Goal: Information Seeking & Learning: Learn about a topic

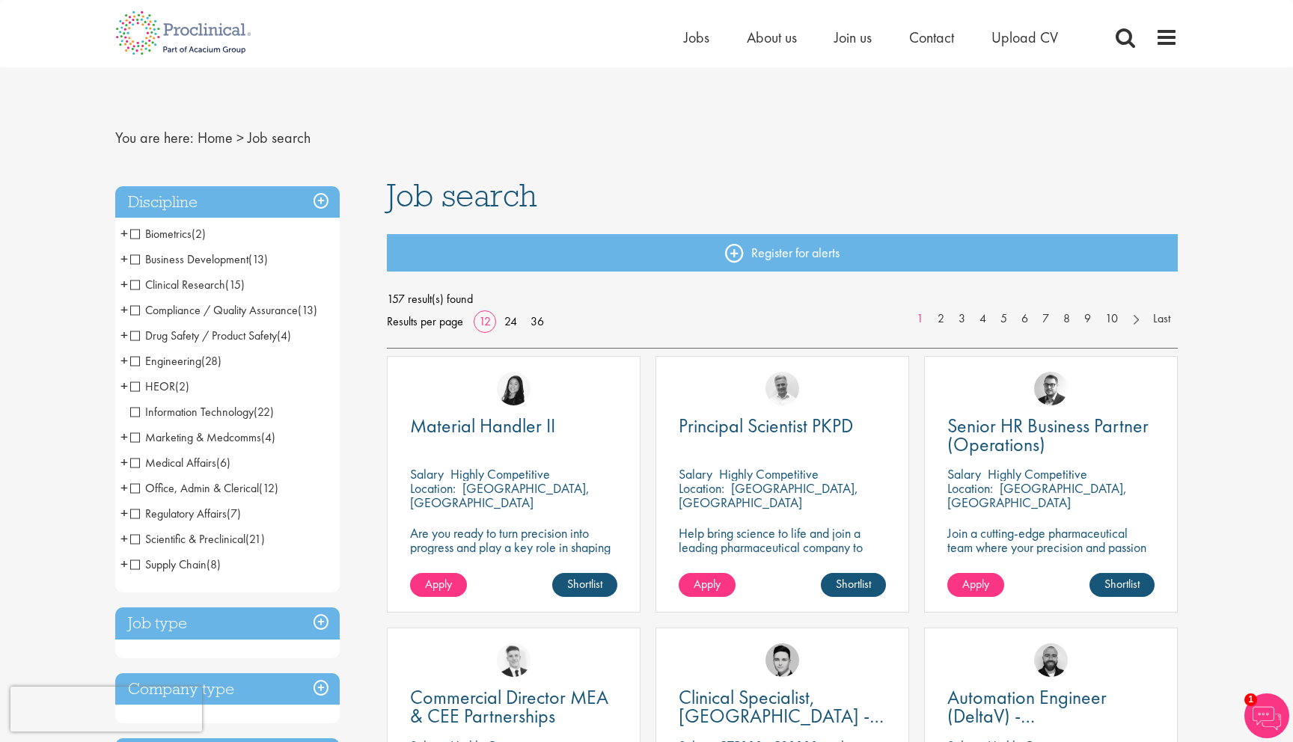
click at [213, 613] on h3 "Job type" at bounding box center [227, 624] width 225 height 32
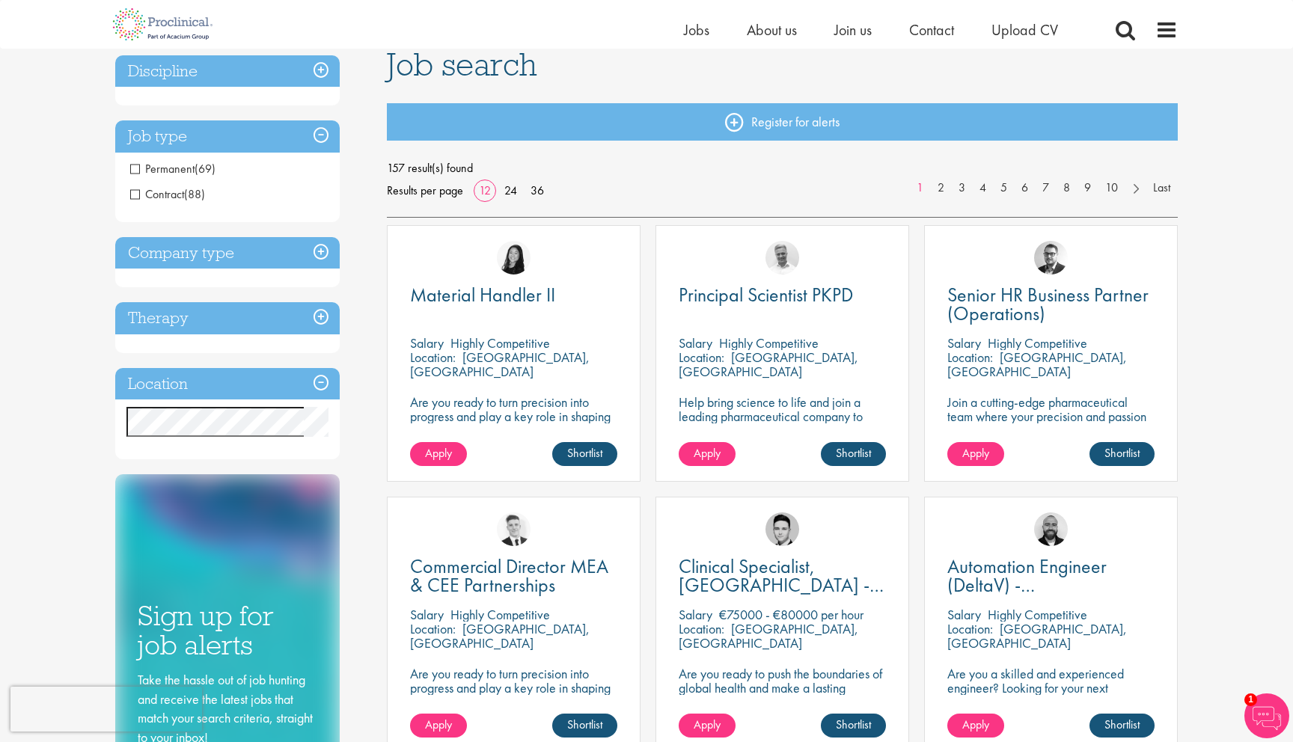
scroll to position [123, 0]
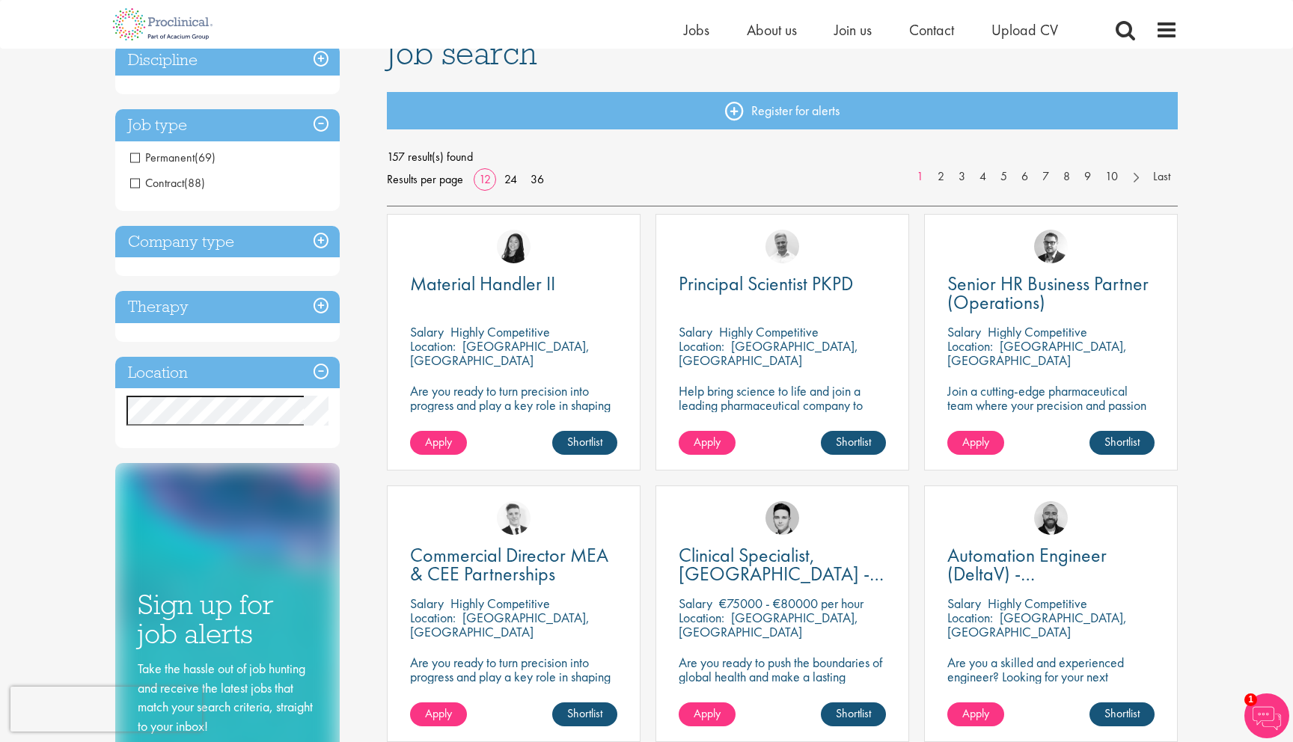
click at [207, 234] on h3 "Company type" at bounding box center [227, 242] width 225 height 32
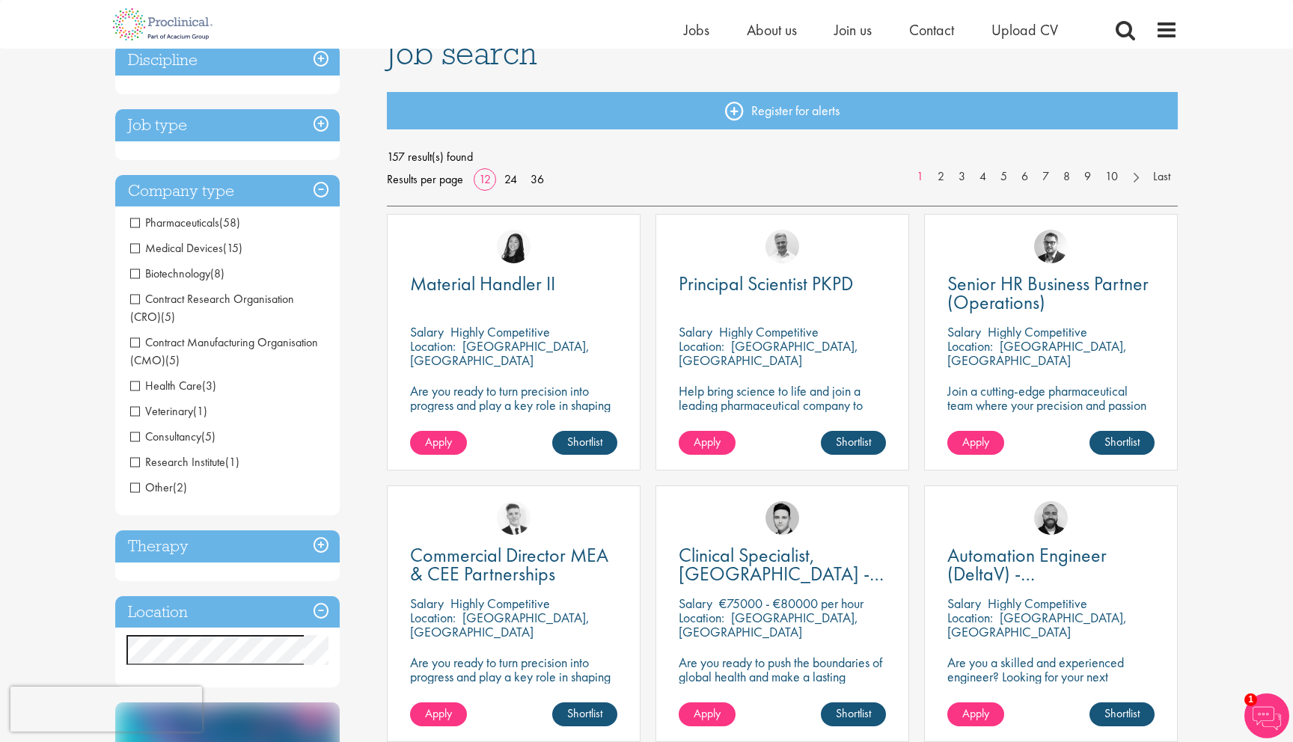
click at [208, 129] on h3 "Job type" at bounding box center [227, 125] width 225 height 32
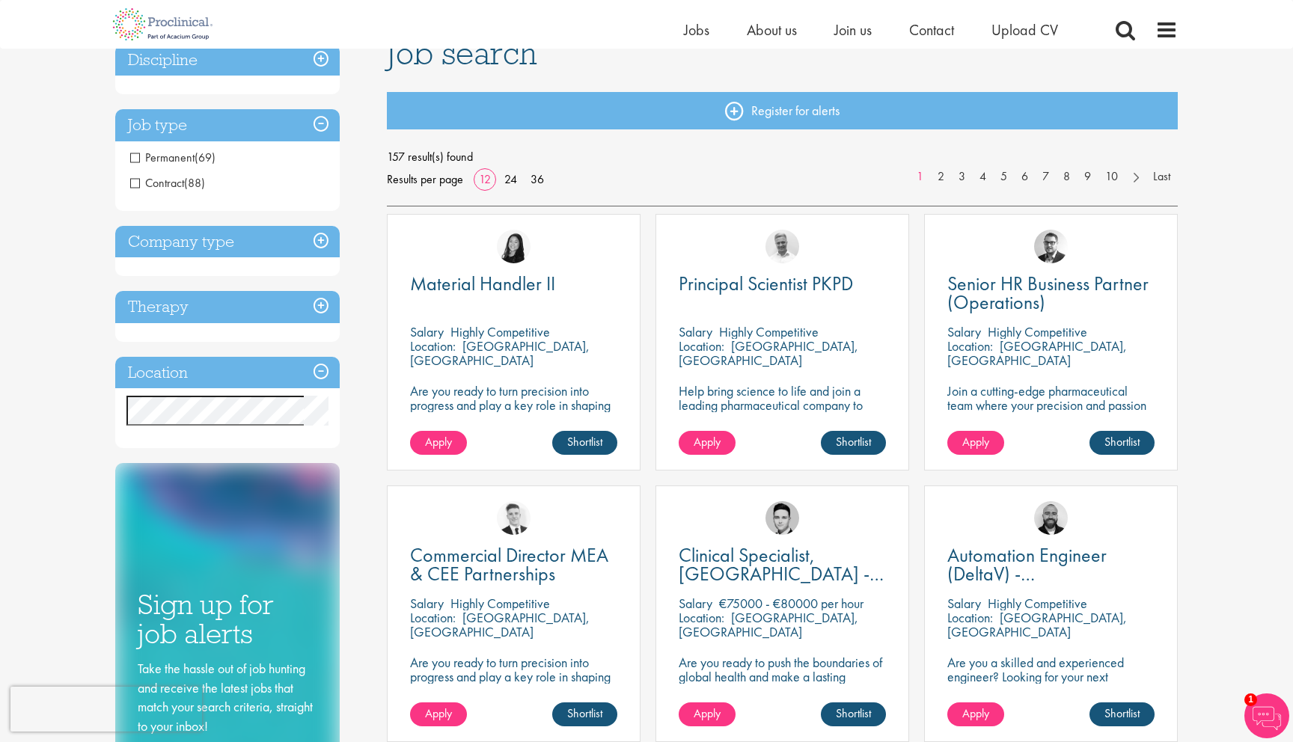
click at [138, 178] on span "Contract" at bounding box center [157, 183] width 54 height 16
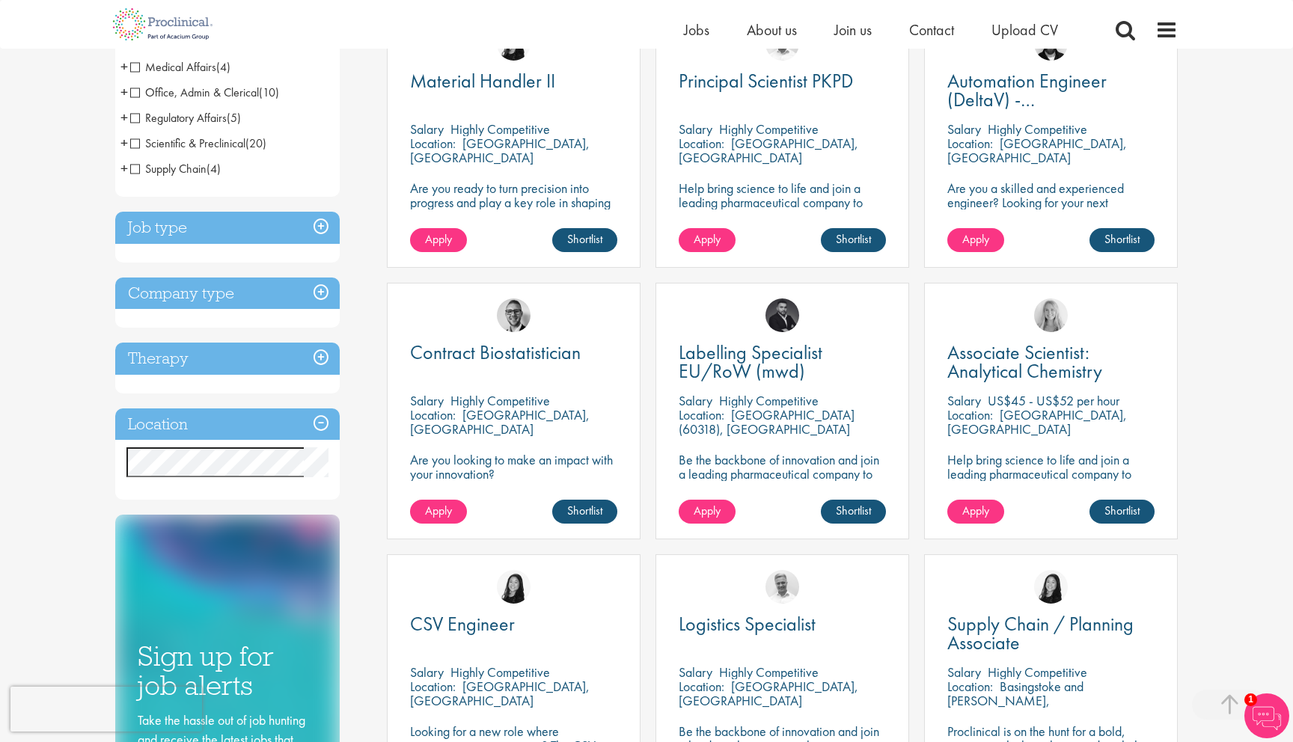
scroll to position [354, 0]
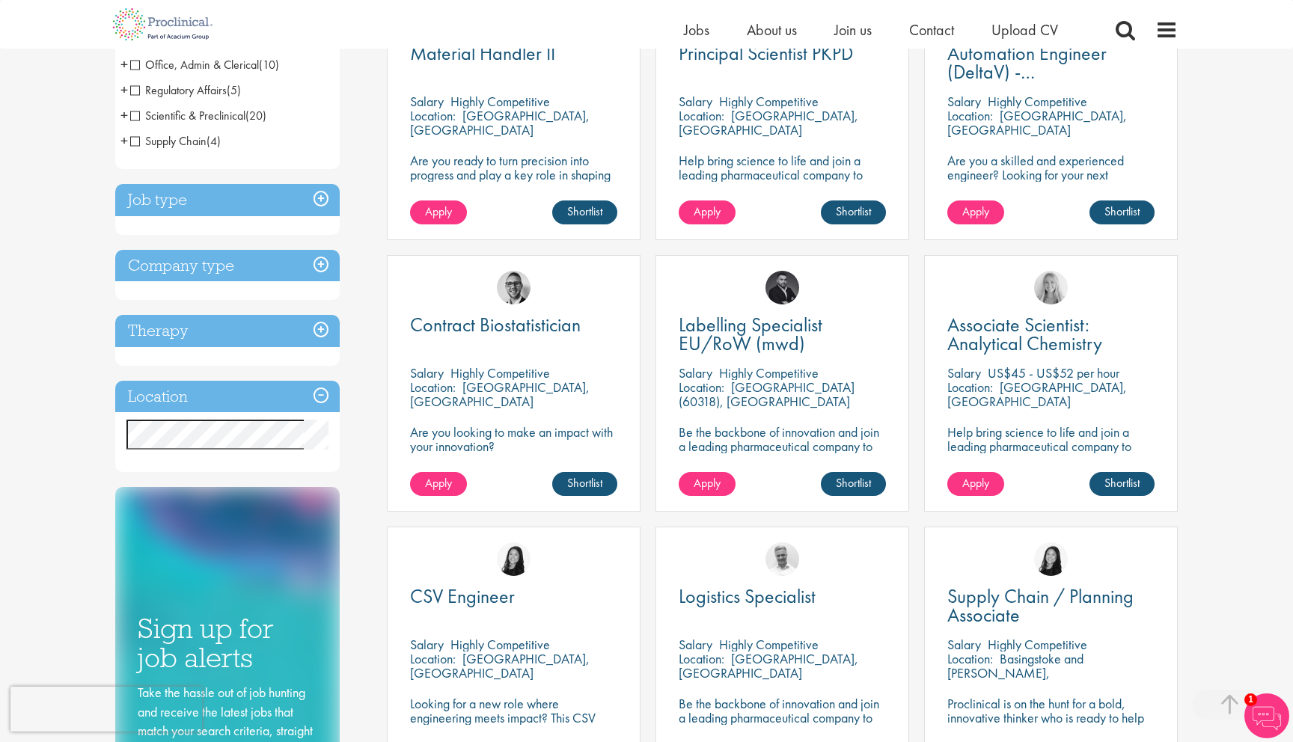
click at [187, 207] on h3 "Job type" at bounding box center [227, 200] width 225 height 32
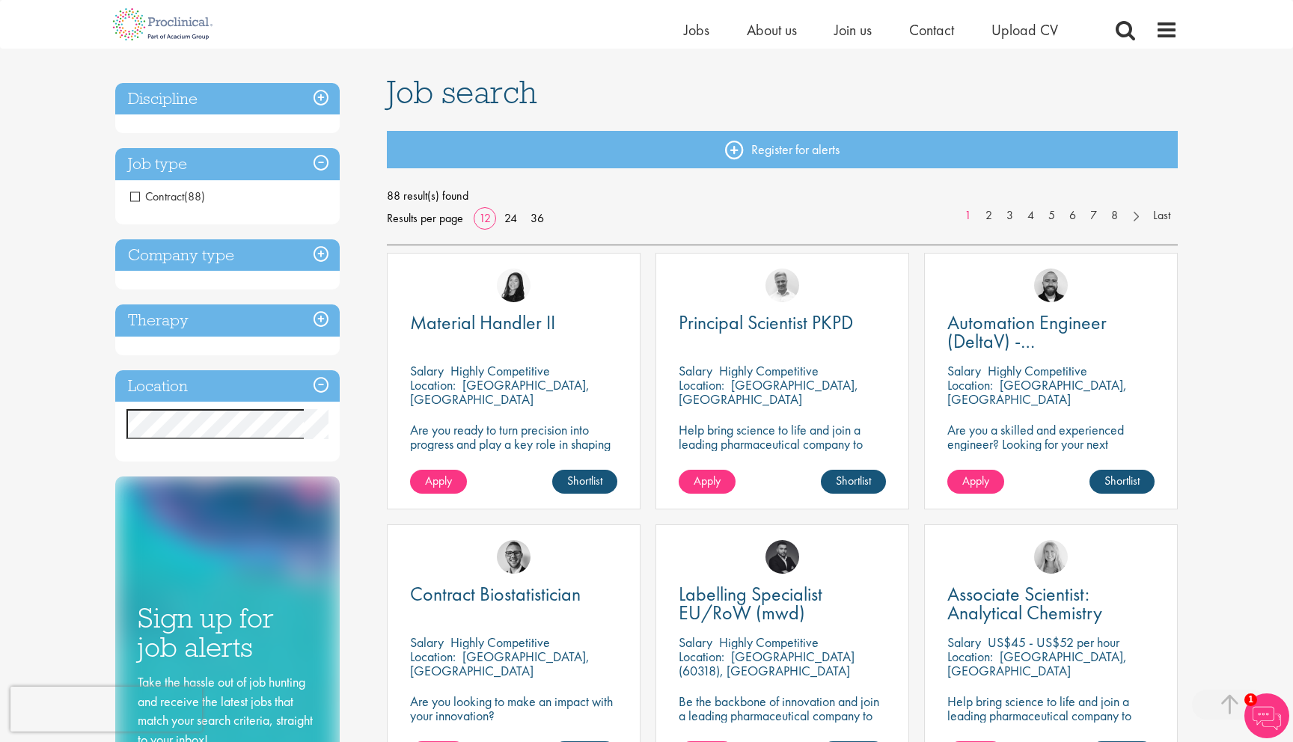
scroll to position [0, 0]
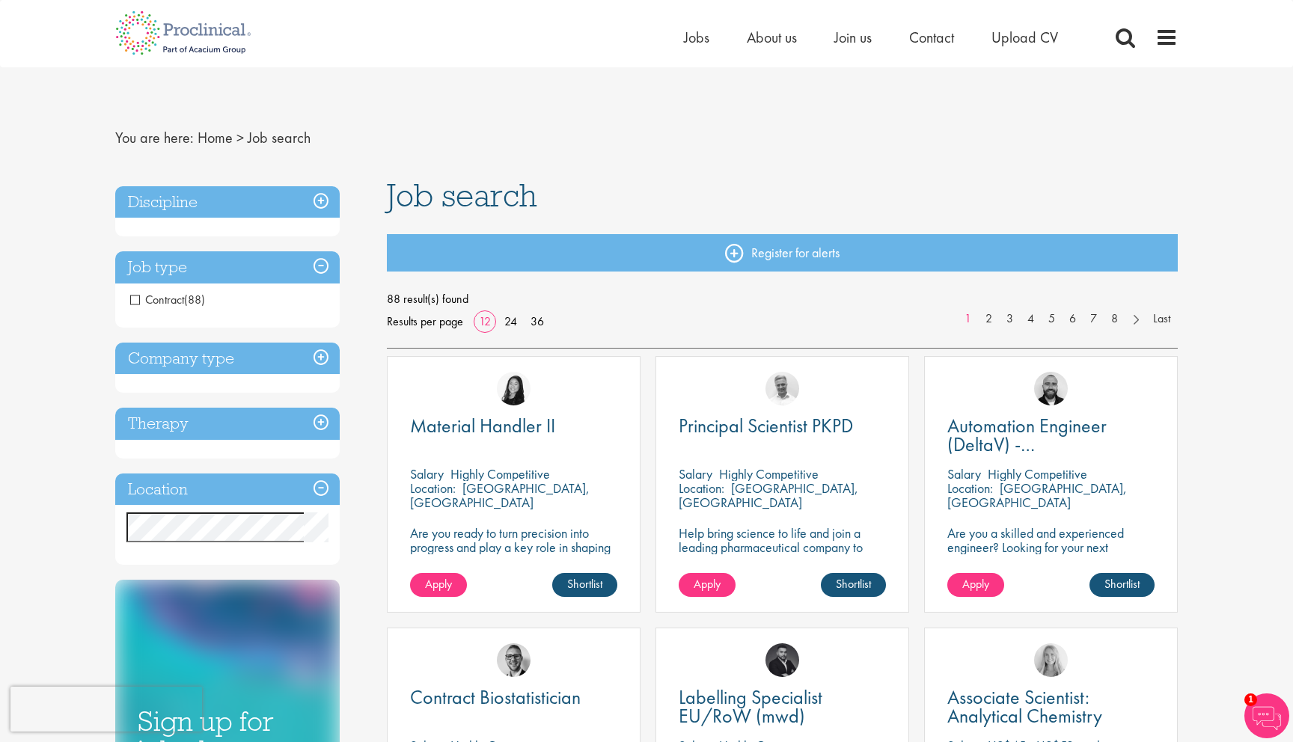
click at [165, 360] on h3 "Company type" at bounding box center [227, 359] width 225 height 32
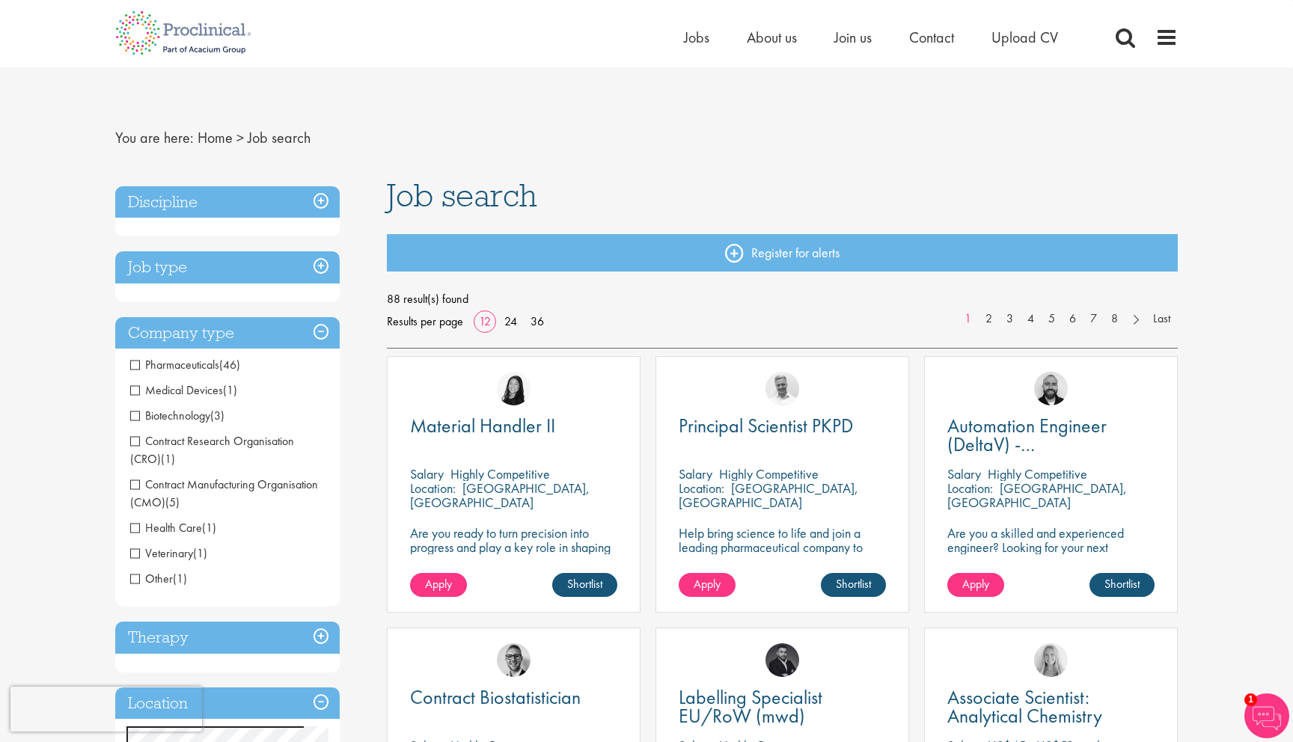
click at [132, 418] on span "Biotechnology" at bounding box center [170, 416] width 80 height 16
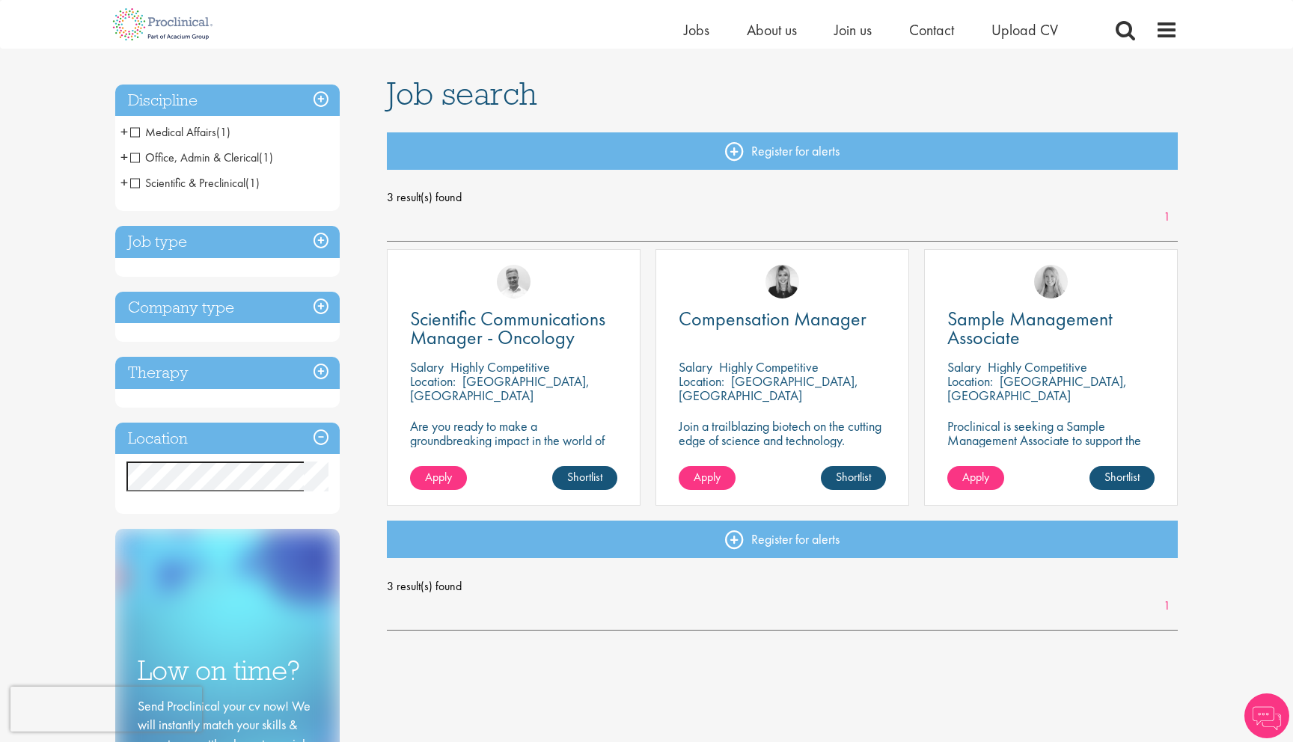
scroll to position [91, 0]
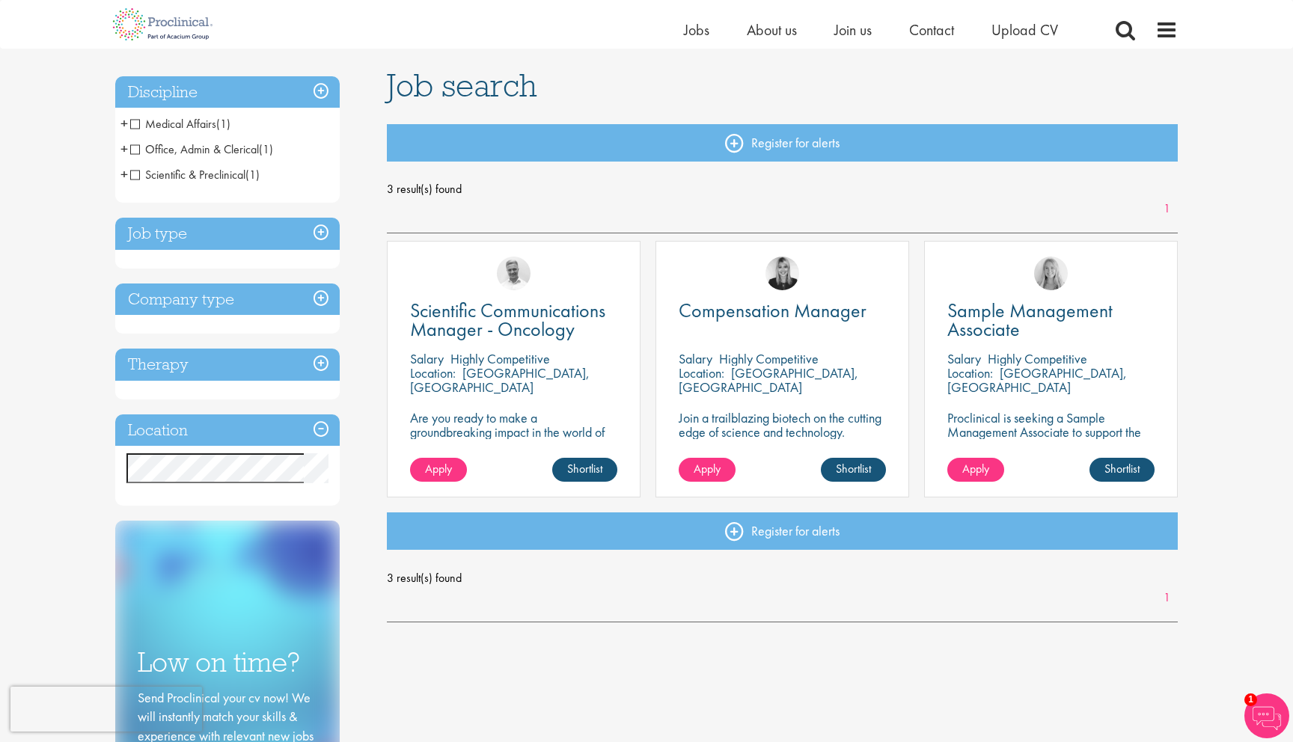
click at [211, 306] on h3 "Company type" at bounding box center [227, 300] width 225 height 32
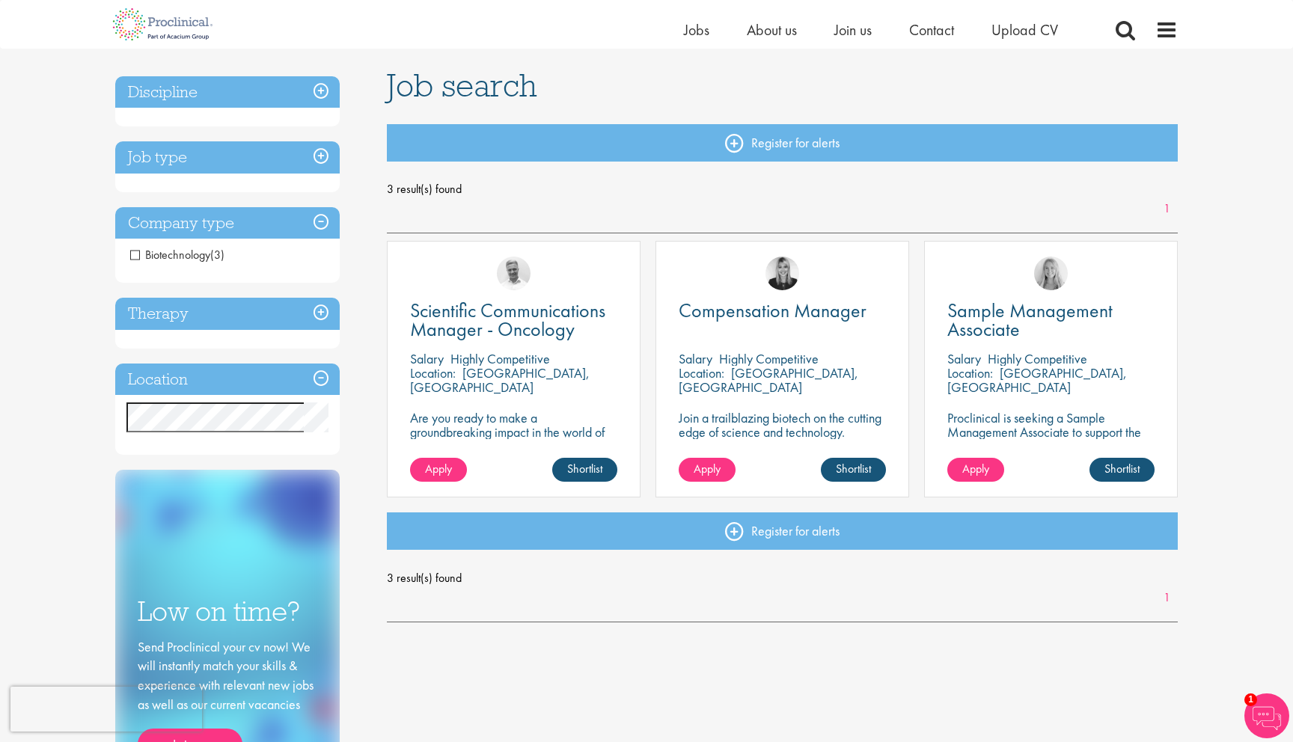
click at [197, 153] on h3 "Job type" at bounding box center [227, 157] width 225 height 32
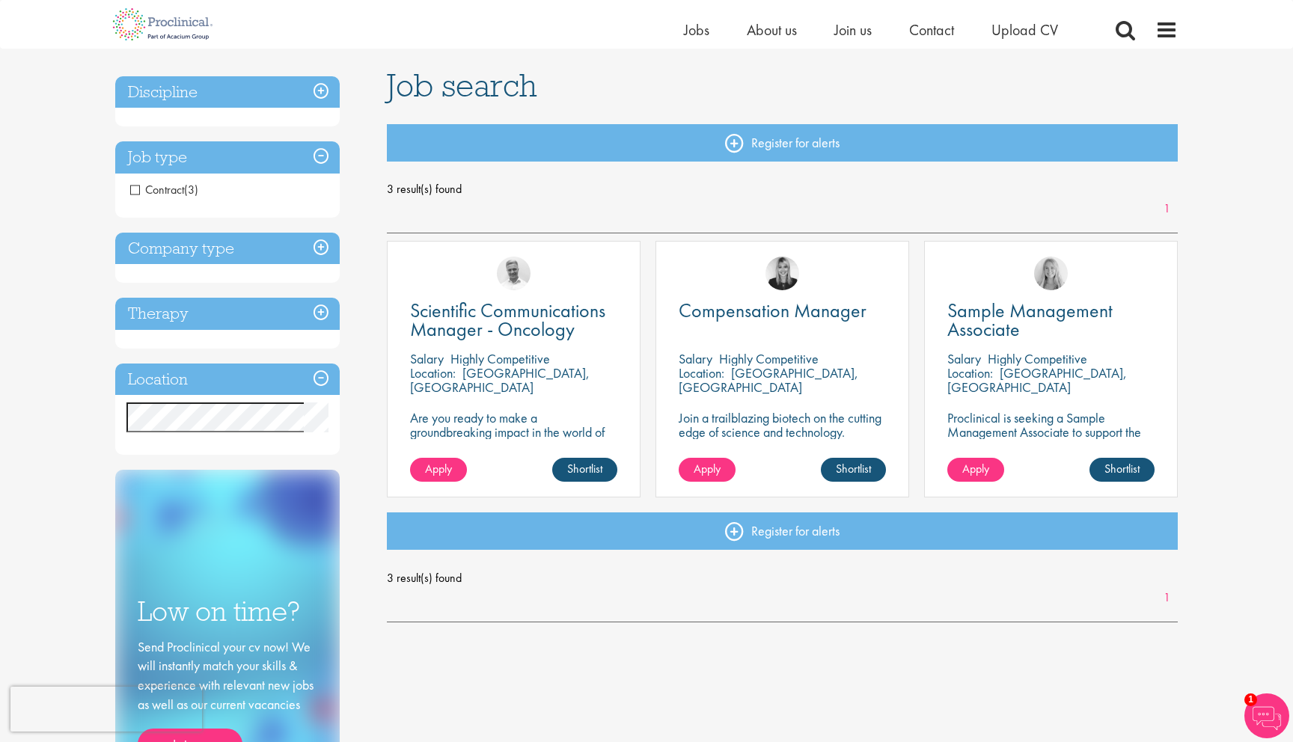
click at [213, 109] on div "Discipline Medical Affairs (1) - + Medical Manager (1) Office, Admin & Clerical…" at bounding box center [227, 101] width 225 height 51
click at [207, 102] on h3 "Discipline" at bounding box center [227, 92] width 225 height 32
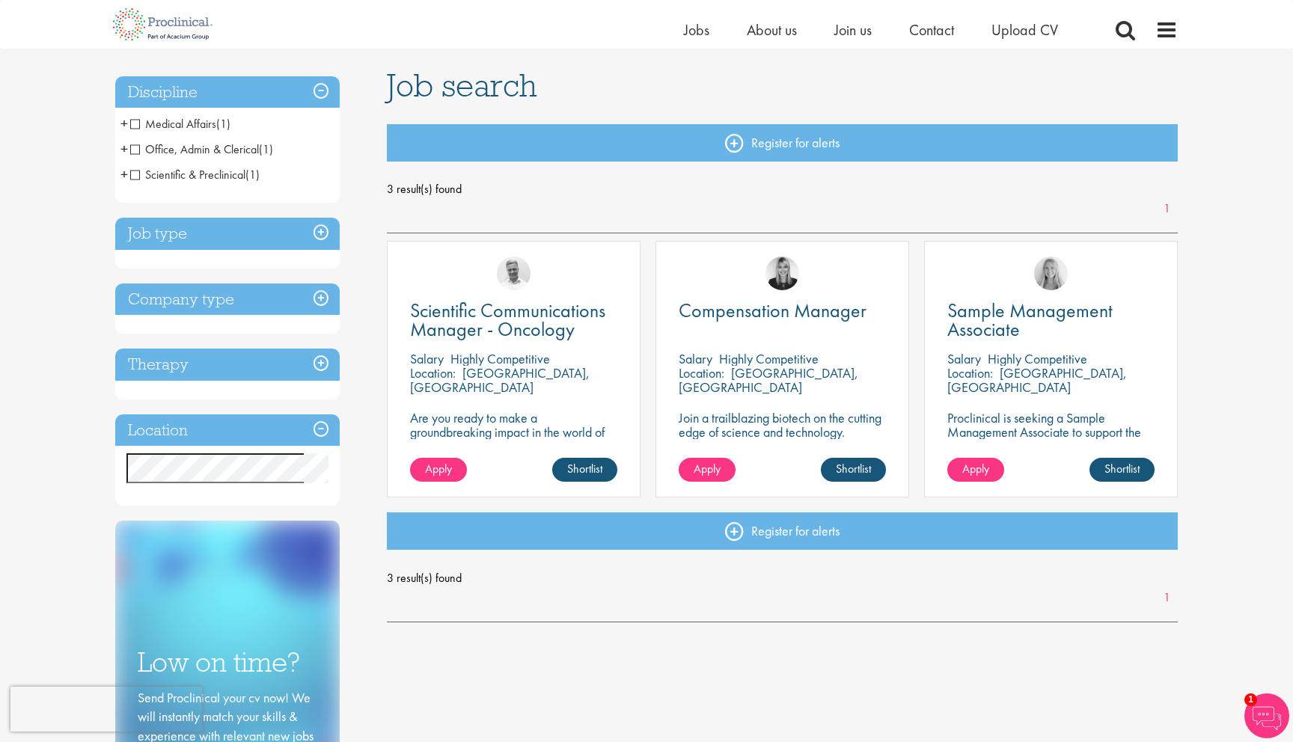
click at [177, 360] on h3 "Therapy" at bounding box center [227, 365] width 225 height 32
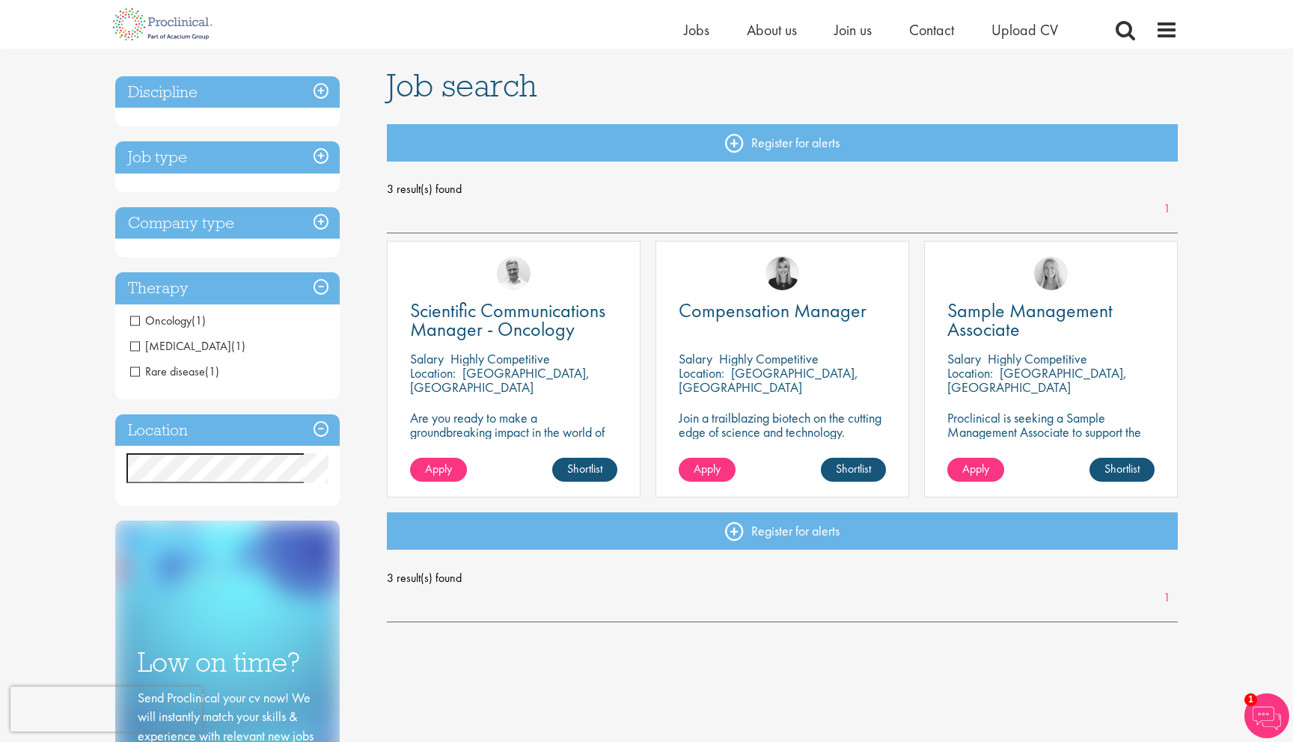
click at [186, 225] on h3 "Company type" at bounding box center [227, 223] width 225 height 32
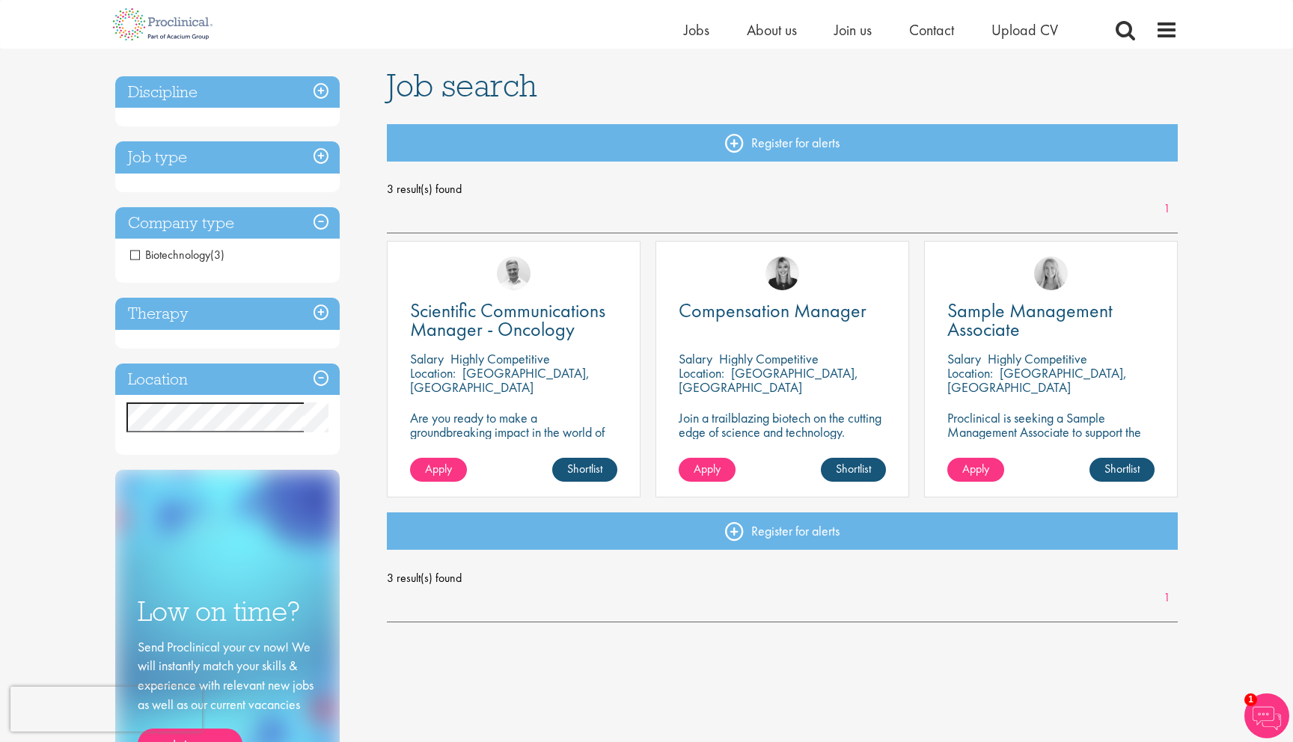
click at [188, 312] on h3 "Therapy" at bounding box center [227, 314] width 225 height 32
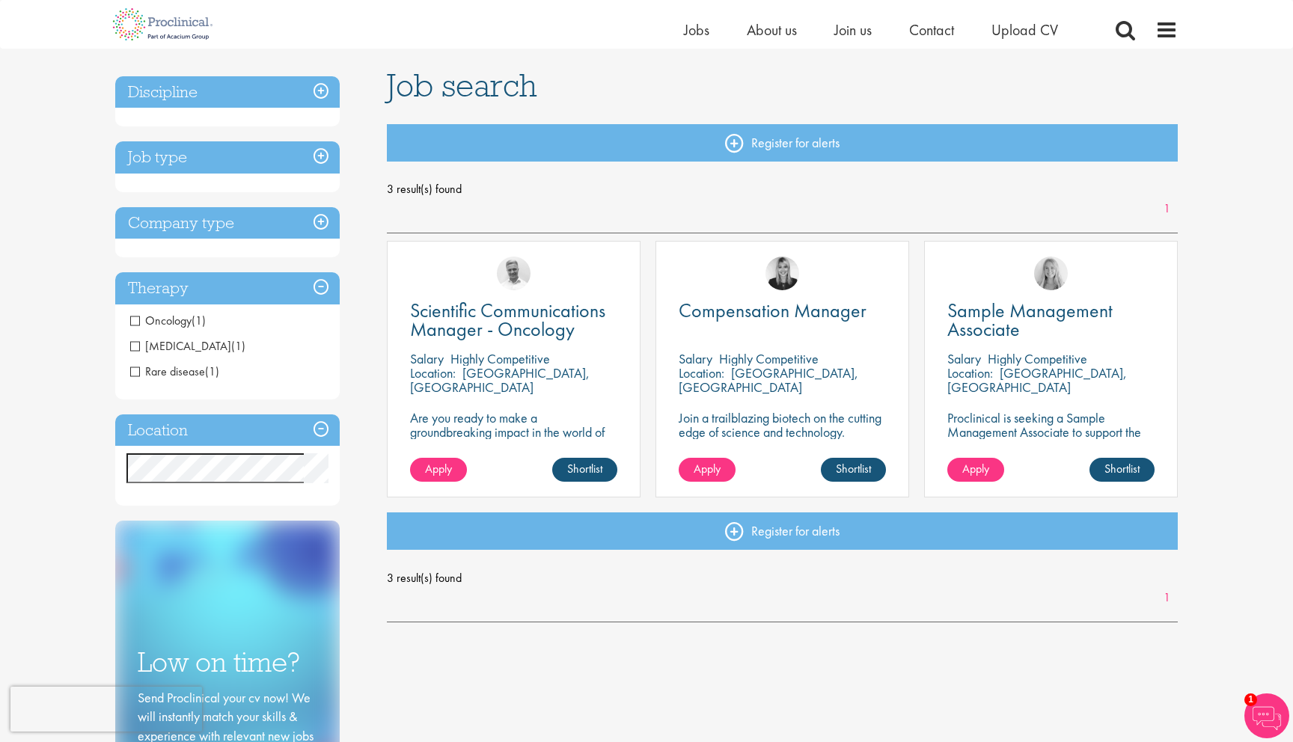
click at [184, 240] on div "Company type Biotechnology (3)" at bounding box center [227, 232] width 225 height 51
click at [177, 165] on h3 "Job type" at bounding box center [227, 157] width 225 height 32
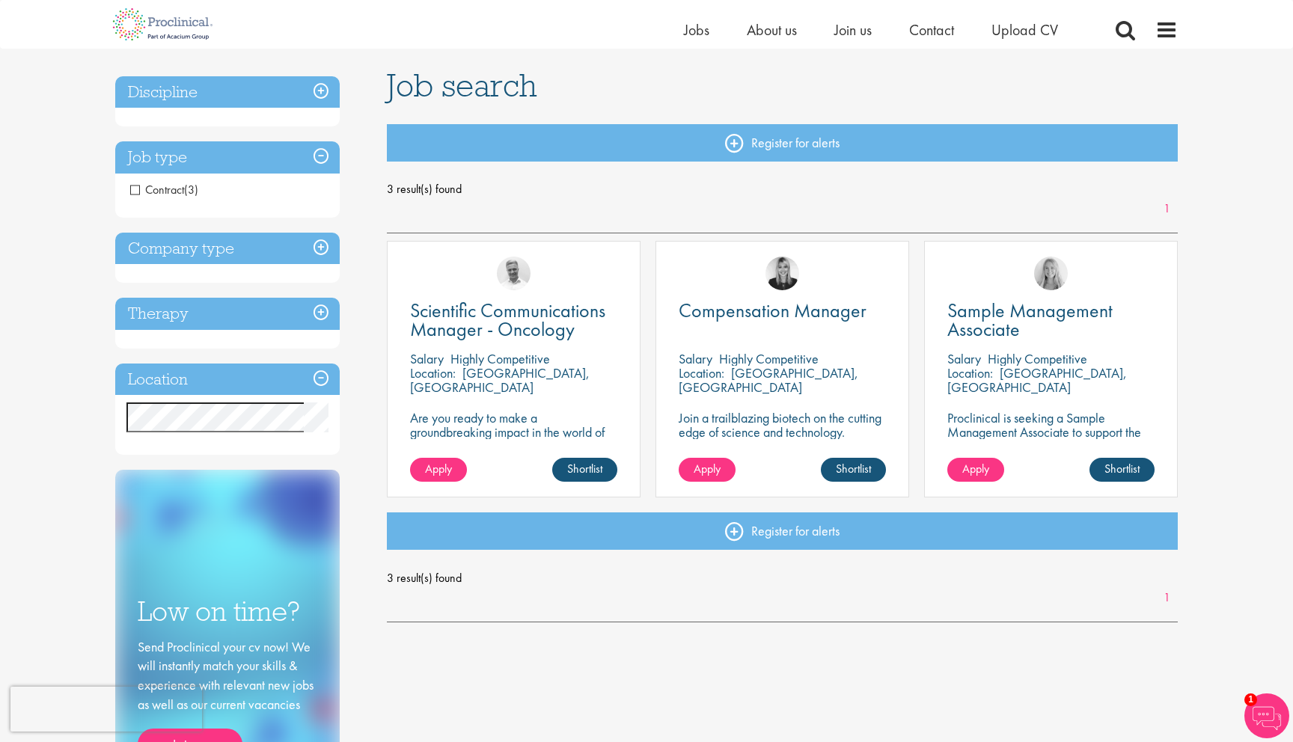
click at [167, 248] on h3 "Company type" at bounding box center [227, 249] width 225 height 32
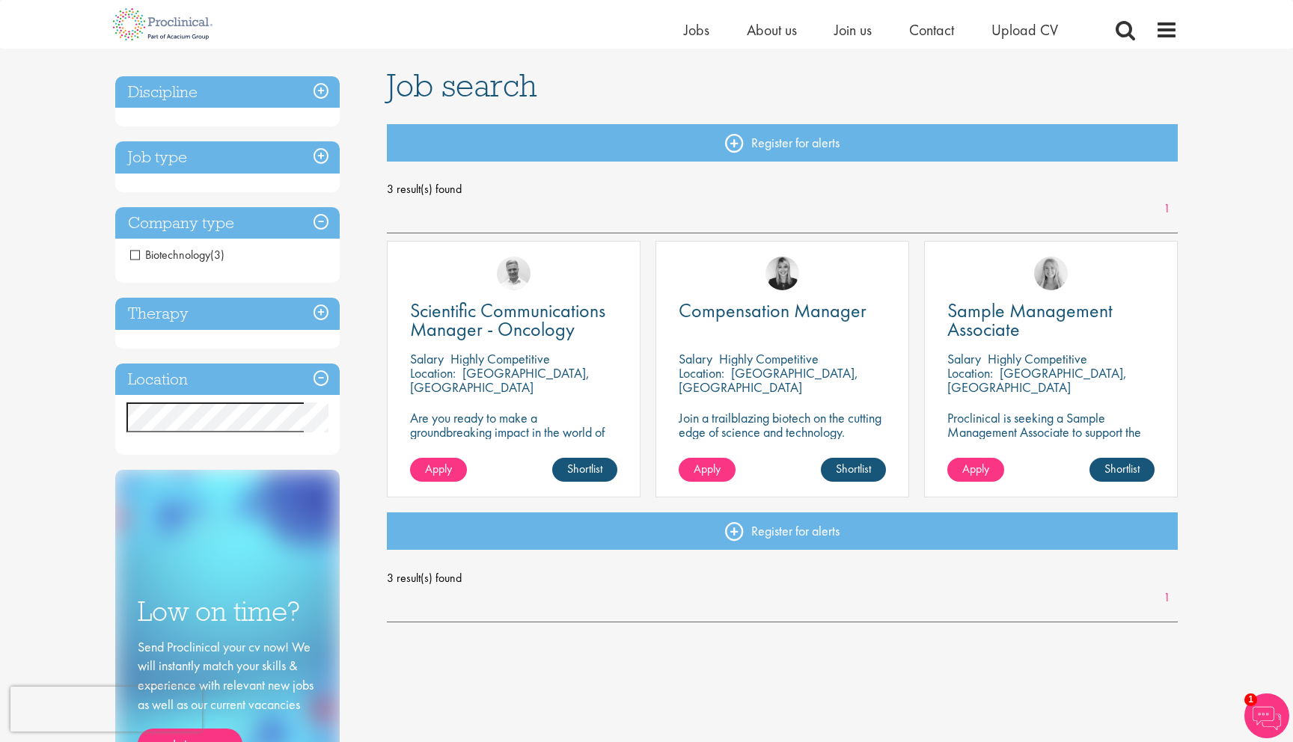
click at [132, 255] on span "Biotechnology" at bounding box center [170, 255] width 80 height 16
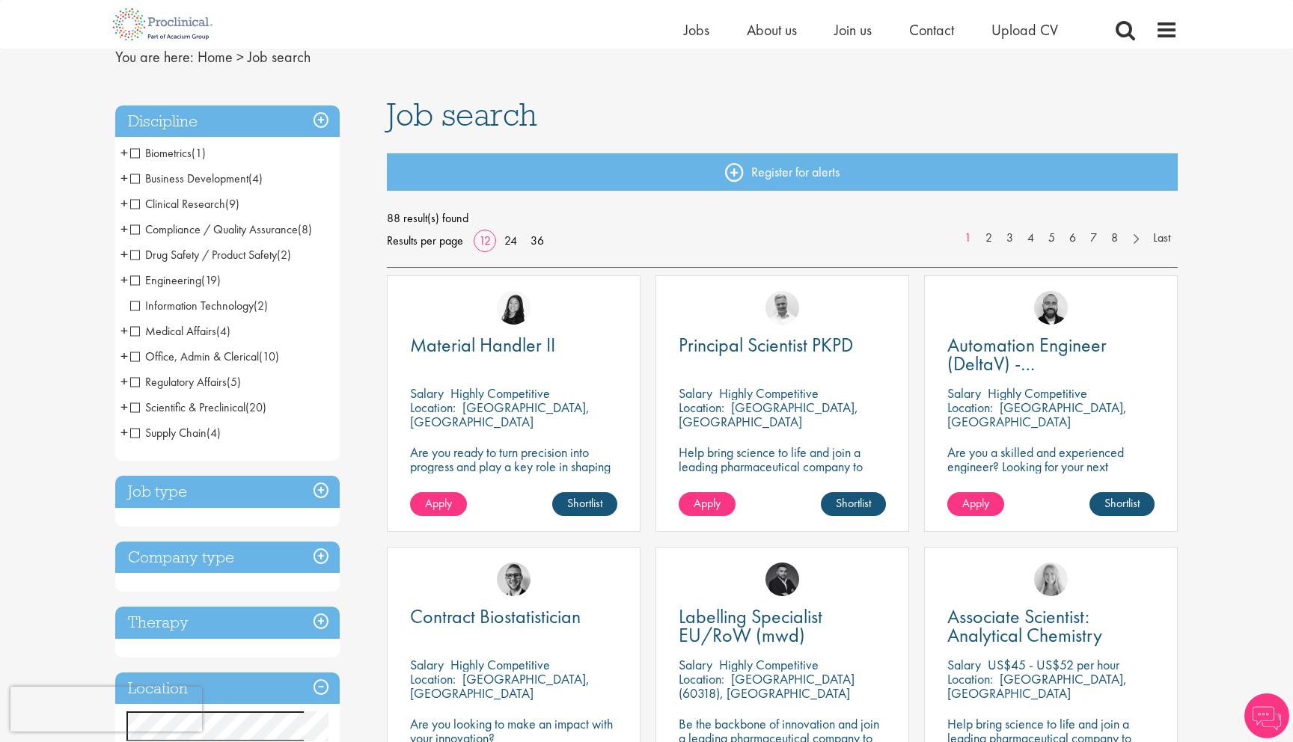
scroll to position [63, 0]
click at [132, 182] on span "Business Development" at bounding box center [189, 178] width 118 height 16
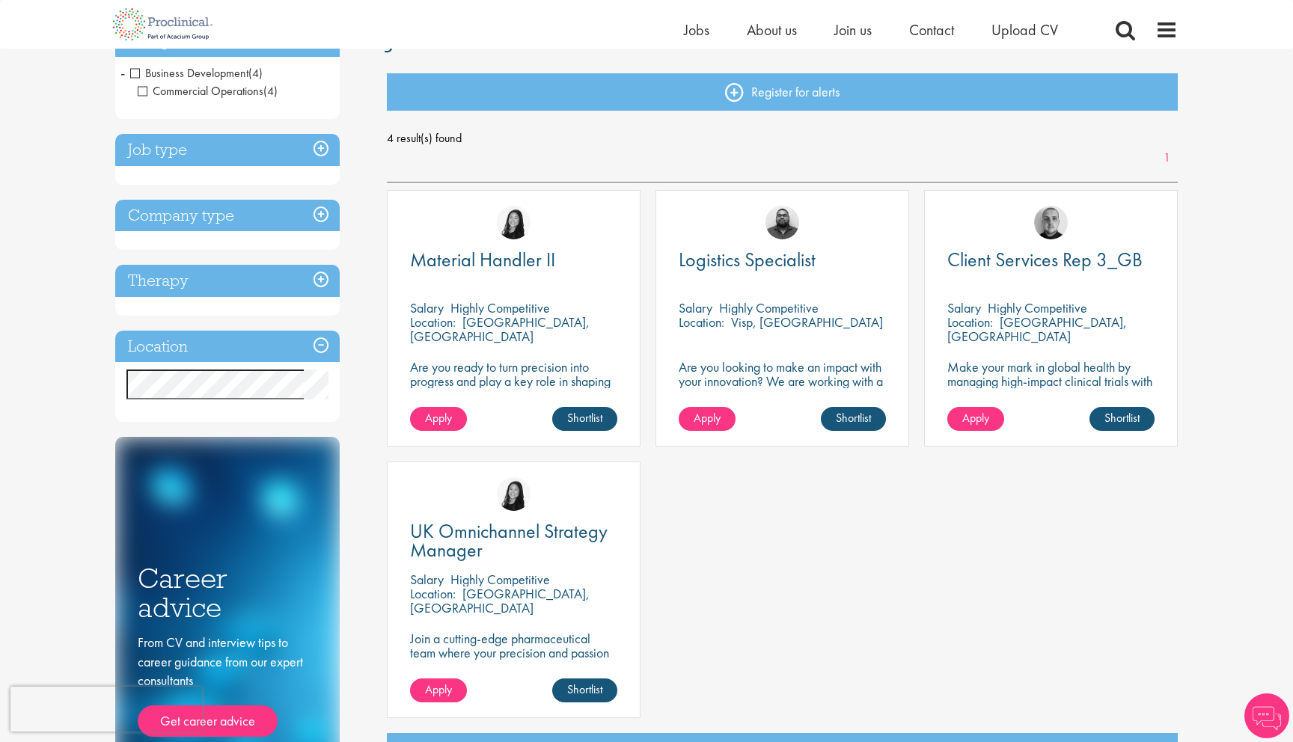
scroll to position [196, 0]
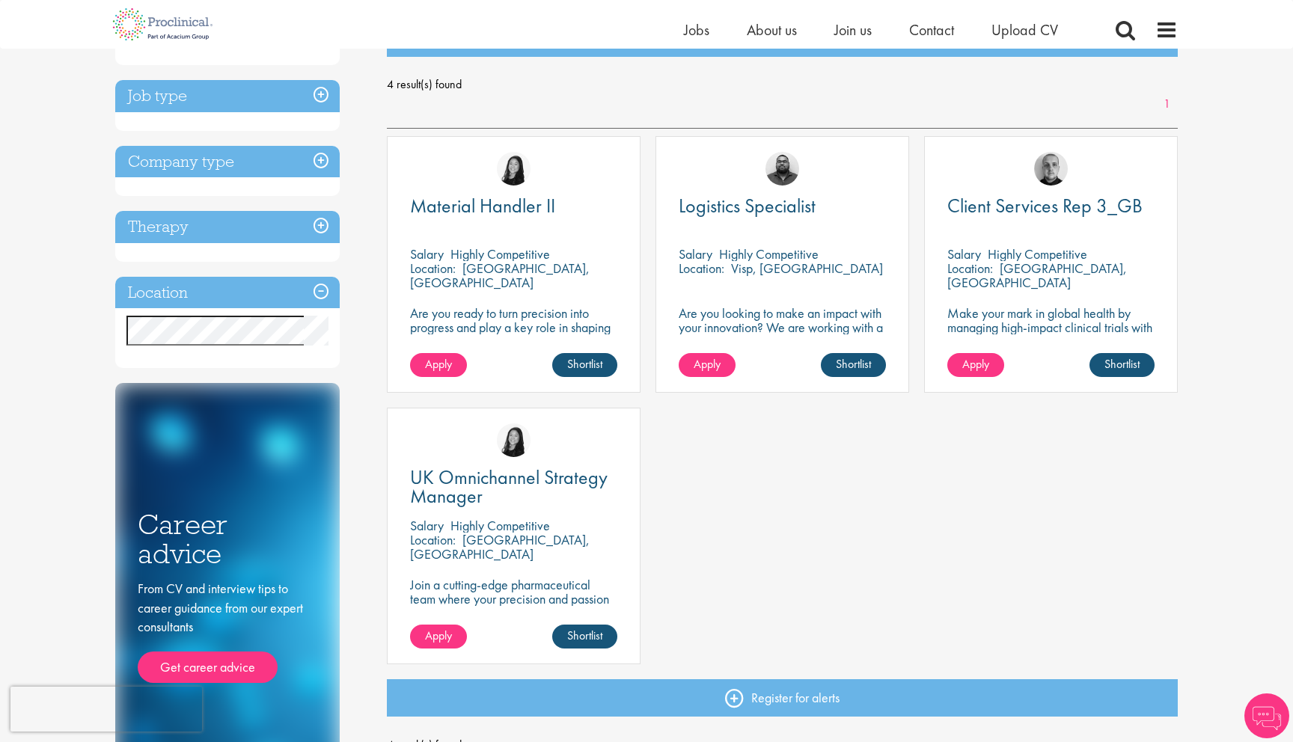
click at [763, 299] on div "Logistics Specialist Salary Highly Competitive Location: Visp, Switzerland Are …" at bounding box center [783, 264] width 254 height 257
click at [813, 150] on div "Ashley Bennett" at bounding box center [782, 162] width 252 height 51
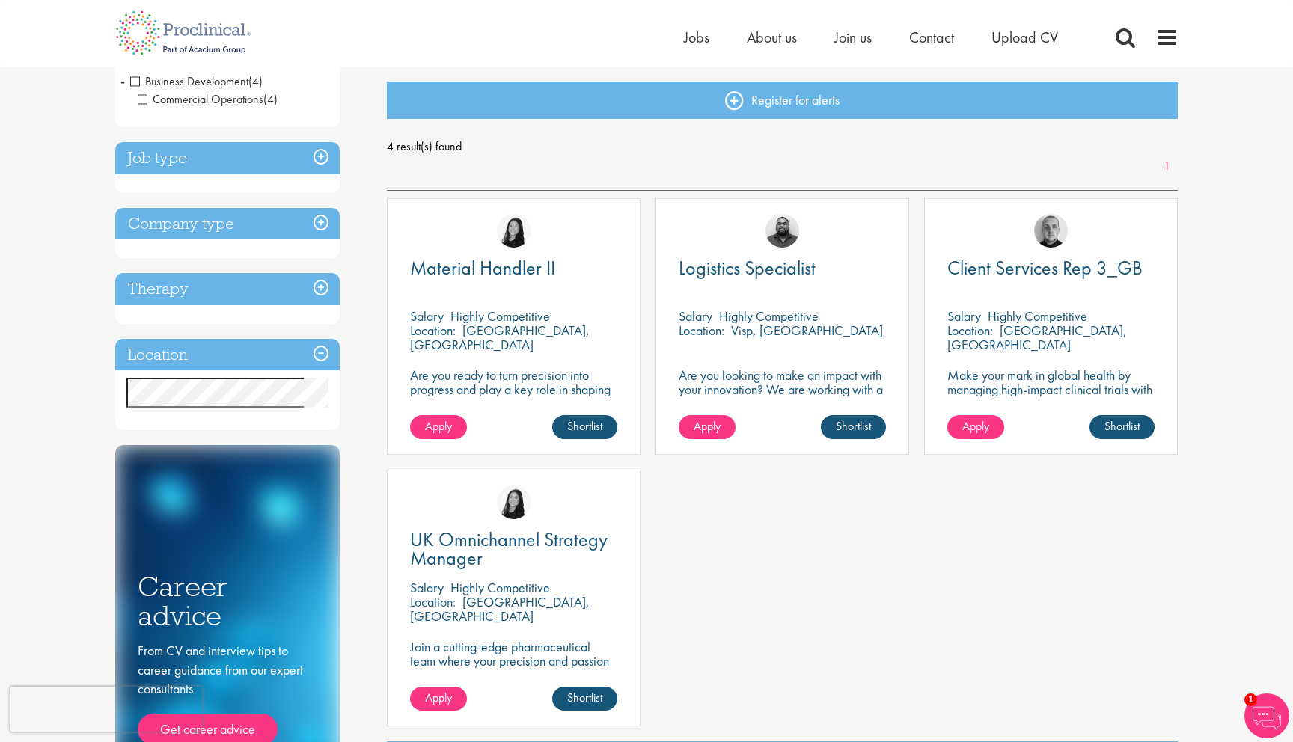
scroll to position [0, 0]
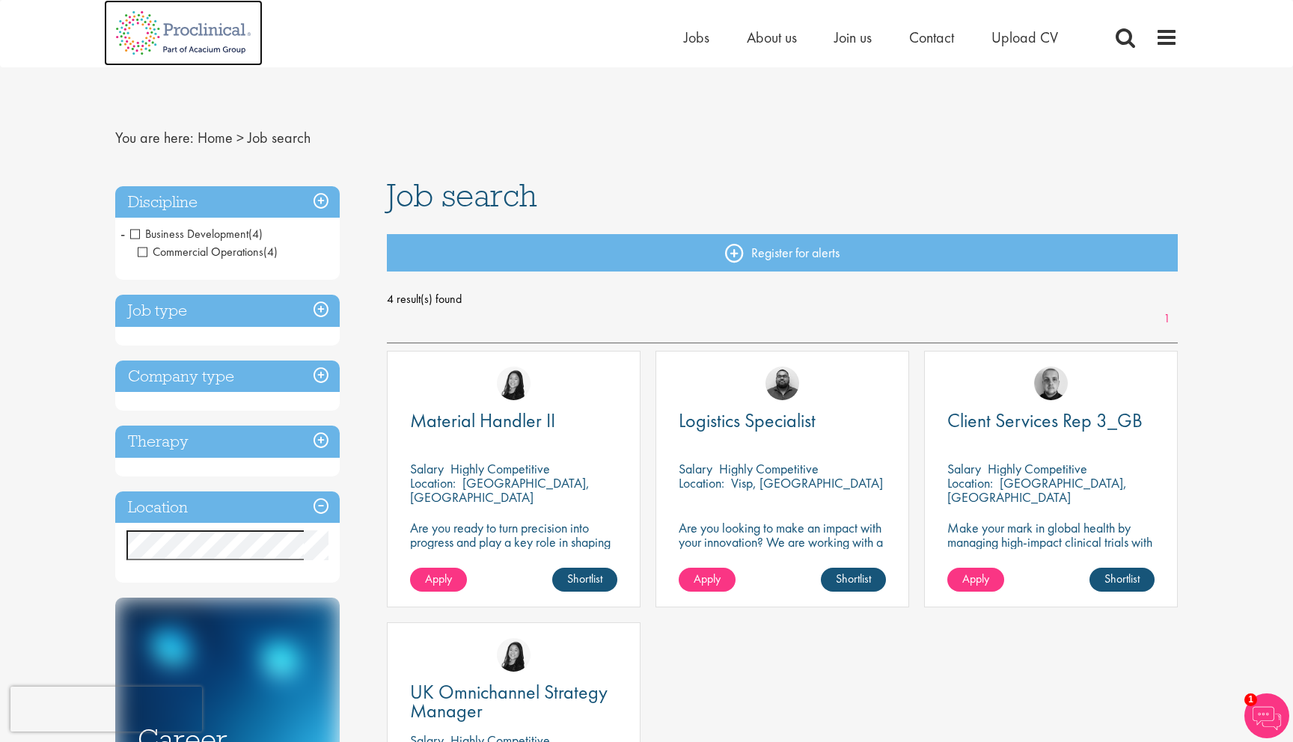
click at [194, 28] on img at bounding box center [183, 33] width 159 height 66
